Goal: Task Accomplishment & Management: Manage account settings

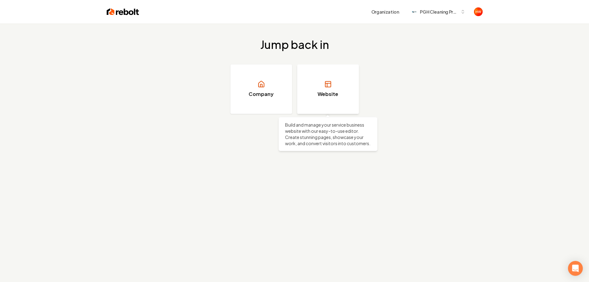
click at [336, 95] on h3 "Website" at bounding box center [328, 93] width 21 height 7
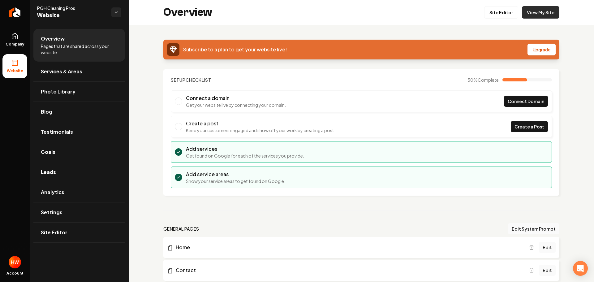
click at [535, 13] on link "View My Site" at bounding box center [540, 12] width 37 height 12
click at [8, 43] on span "Company" at bounding box center [15, 44] width 24 height 5
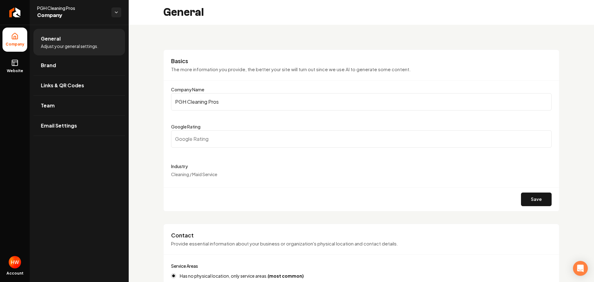
click at [227, 101] on input "PGH Cleaning Pros" at bounding box center [361, 101] width 381 height 17
click at [227, 100] on input "PGH Cleaning Pros" at bounding box center [361, 101] width 381 height 17
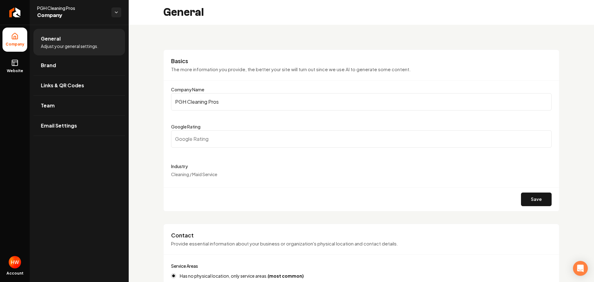
click at [227, 100] on input "PGH Cleaning Pros" at bounding box center [361, 101] width 381 height 17
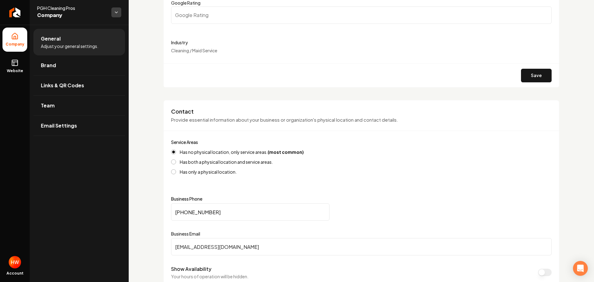
scroll to position [217, 0]
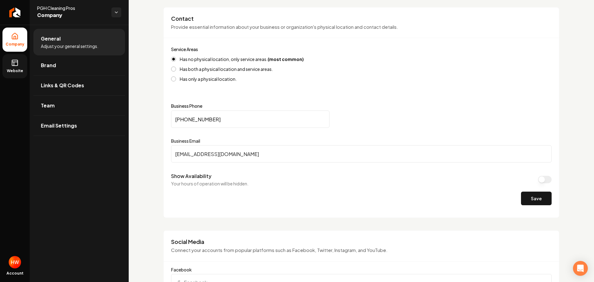
drag, startPoint x: 12, startPoint y: 64, endPoint x: 16, endPoint y: 63, distance: 3.4
click at [13, 64] on icon at bounding box center [14, 62] width 7 height 7
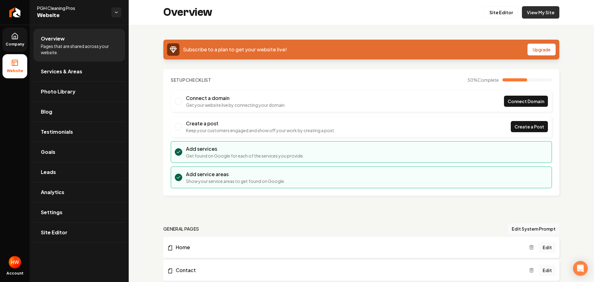
click at [542, 13] on link "View My Site" at bounding box center [540, 12] width 37 height 12
drag, startPoint x: 18, startPoint y: 43, endPoint x: 19, endPoint y: 49, distance: 6.0
click at [18, 44] on span "Company" at bounding box center [15, 44] width 24 height 5
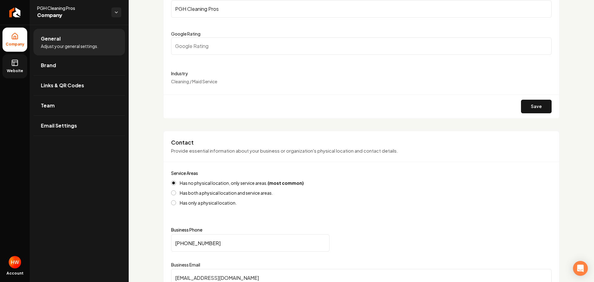
scroll to position [248, 0]
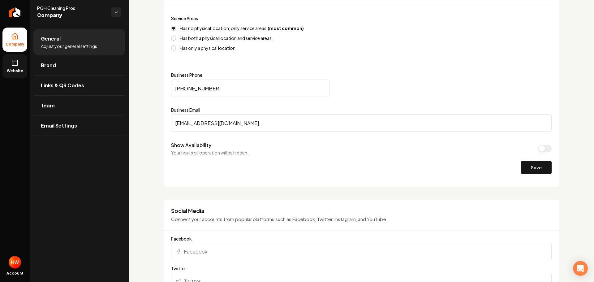
click at [229, 90] on input "[PHONE_NUMBER]" at bounding box center [250, 88] width 158 height 17
click at [229, 89] on input "[PHONE_NUMBER]" at bounding box center [250, 88] width 158 height 17
paste input "412) 838-4121"
type input "[PHONE_NUMBER]"
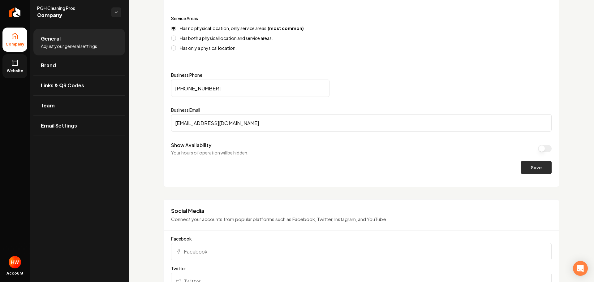
click at [522, 165] on button "Save" at bounding box center [536, 168] width 31 height 14
click at [14, 70] on span "Website" at bounding box center [14, 70] width 21 height 5
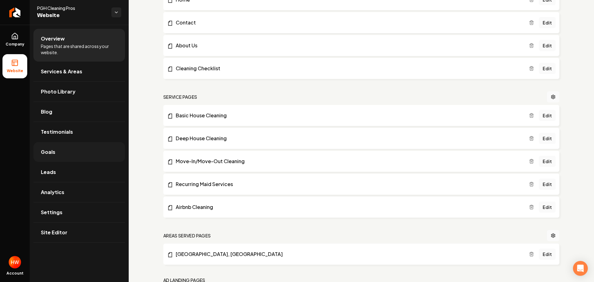
click at [57, 155] on link "Goals" at bounding box center [79, 152] width 92 height 20
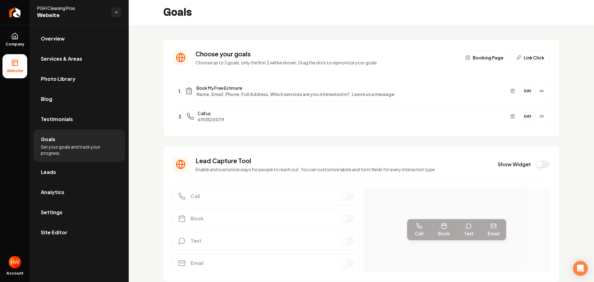
click at [525, 118] on button "Edit" at bounding box center [527, 116] width 15 height 8
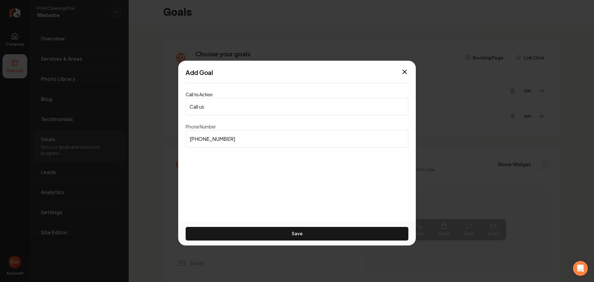
click at [244, 139] on input "[PHONE_NUMBER]" at bounding box center [297, 138] width 223 height 17
click at [244, 138] on input "[PHONE_NUMBER]" at bounding box center [297, 138] width 223 height 17
click at [245, 139] on input "[PHONE_NUMBER]" at bounding box center [297, 138] width 223 height 17
paste input "412) 838-4121"
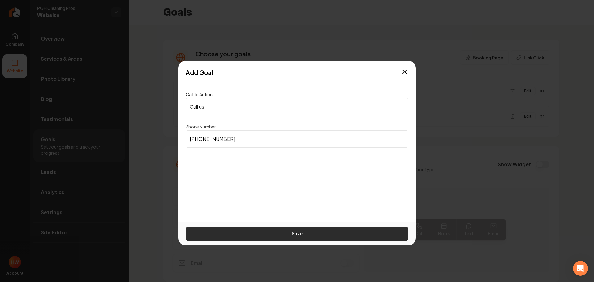
type input "[PHONE_NUMBER]"
click at [292, 229] on button "Save" at bounding box center [297, 234] width 223 height 14
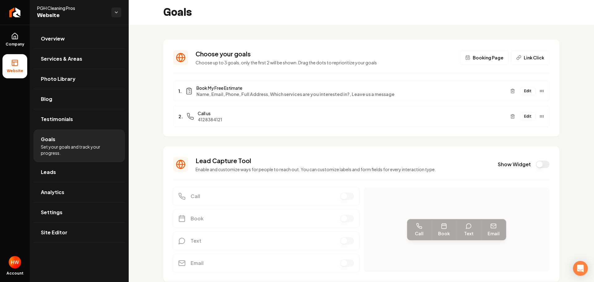
scroll to position [24, 0]
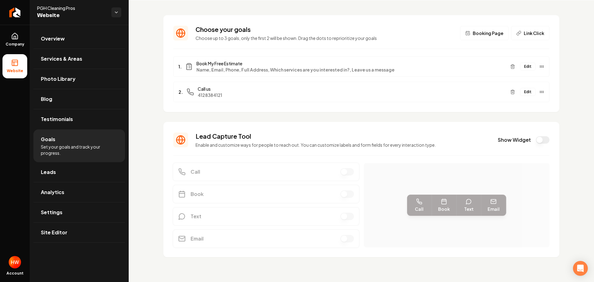
click at [574, 168] on div "Choose your goals Choose up to 3 goals, only the first 2 will be shown. Drag th…" at bounding box center [361, 141] width 465 height 282
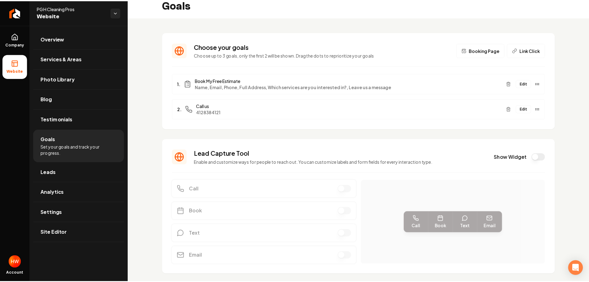
scroll to position [0, 0]
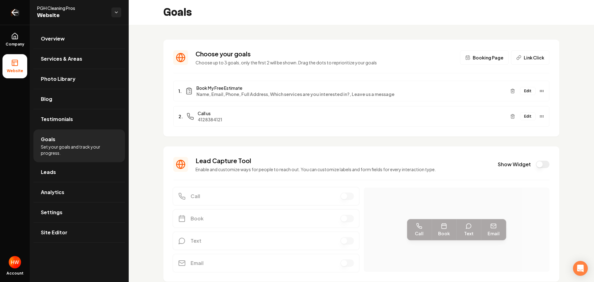
click at [15, 15] on icon "Return to dashboard" at bounding box center [15, 12] width 10 height 10
